Goal: Book appointment/travel/reservation

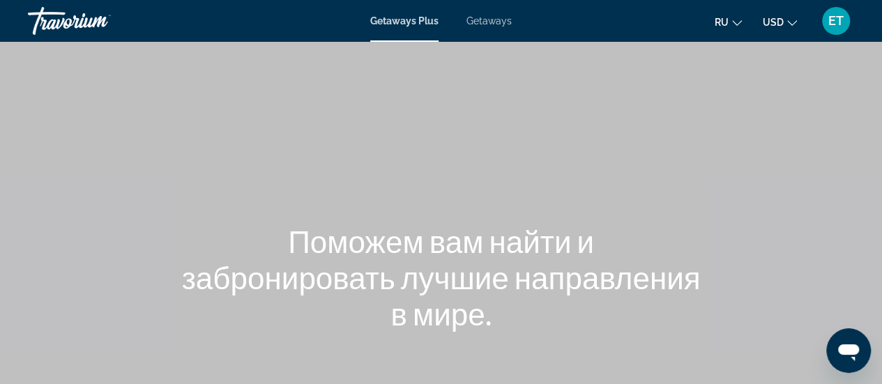
click at [487, 23] on span "Getaways" at bounding box center [488, 20] width 45 height 11
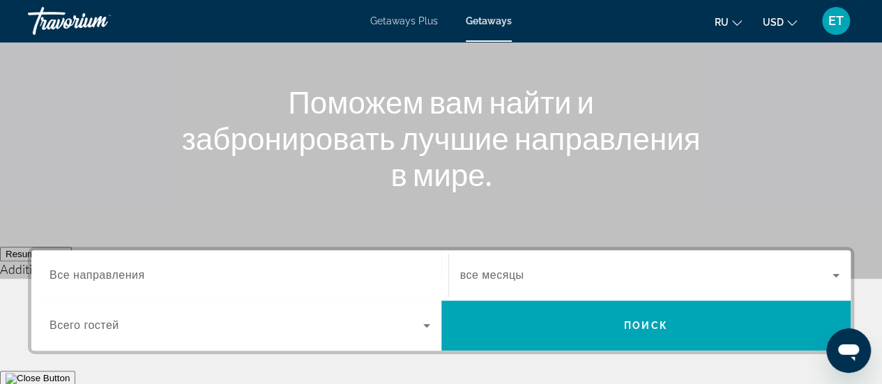
scroll to position [70, 0]
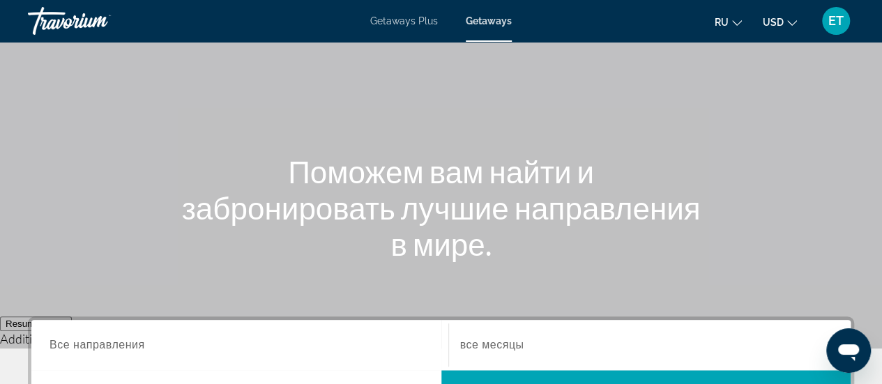
click at [402, 22] on span "Getaways Plus" at bounding box center [404, 20] width 68 height 11
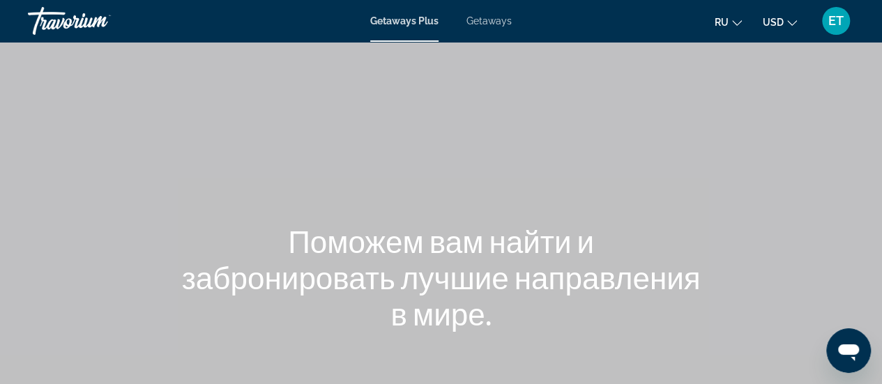
scroll to position [279, 0]
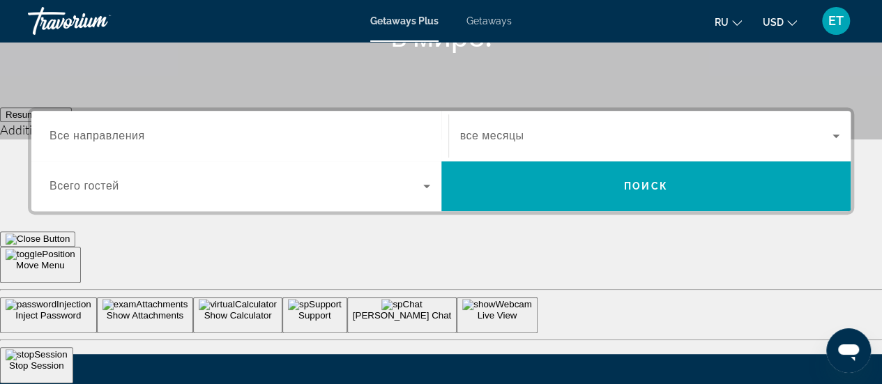
click at [588, 125] on div "Search widget" at bounding box center [650, 135] width 380 height 39
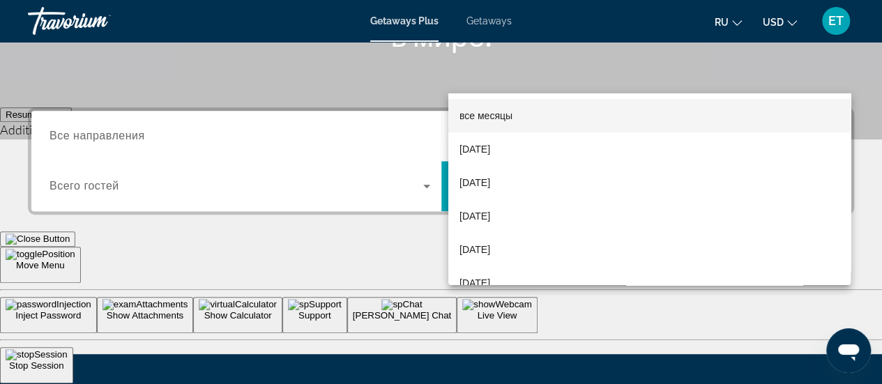
scroll to position [340, 0]
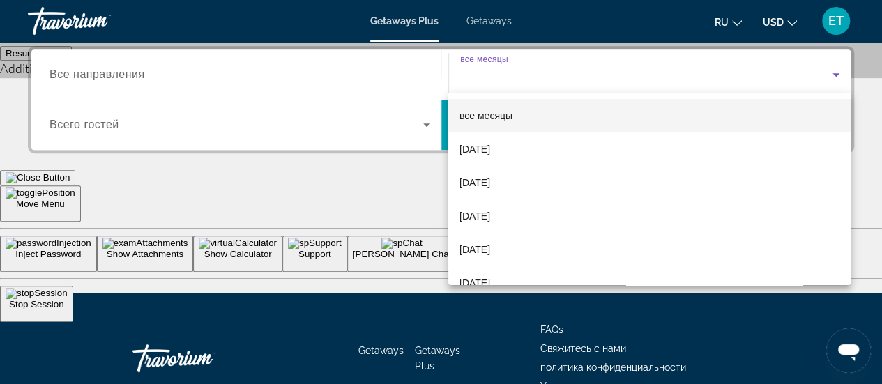
click at [316, 236] on div at bounding box center [441, 192] width 882 height 384
